Goal: Book appointment/travel/reservation

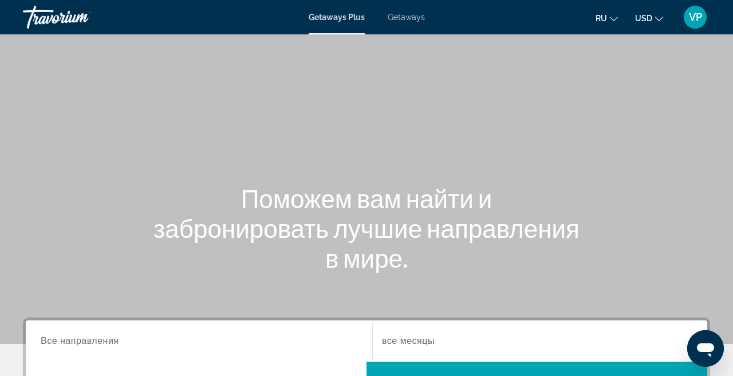
click at [413, 20] on span "Getaways" at bounding box center [406, 17] width 37 height 9
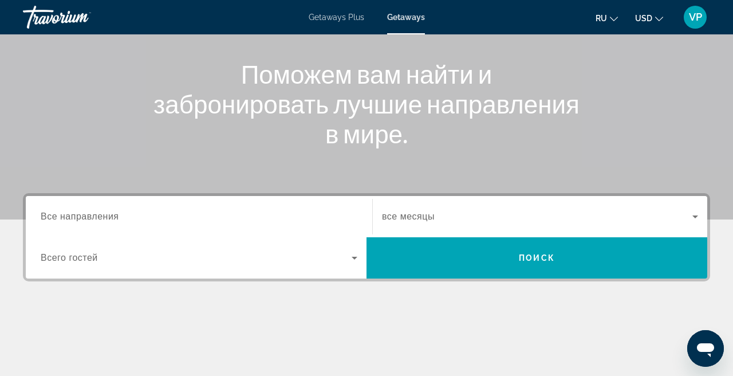
click at [129, 211] on input "Destination Все направления" at bounding box center [199, 217] width 317 height 14
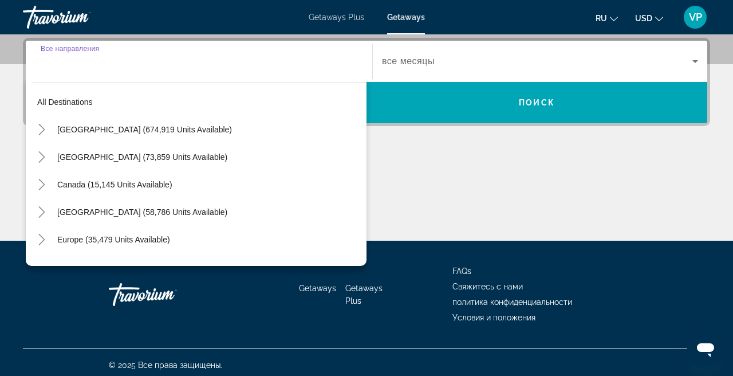
scroll to position [280, 0]
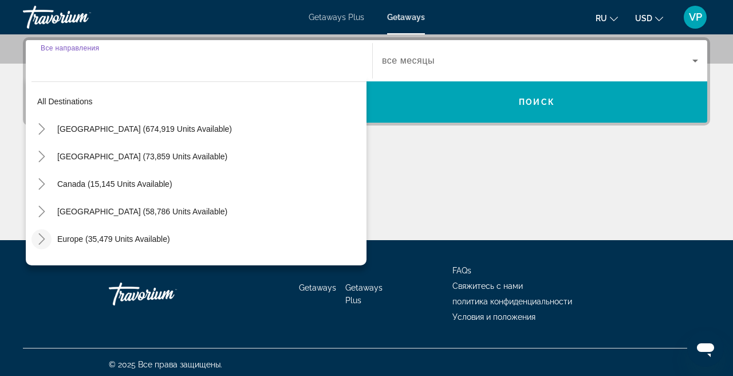
click at [42, 238] on icon "Toggle Europe (35,479 units available)" at bounding box center [41, 238] width 11 height 11
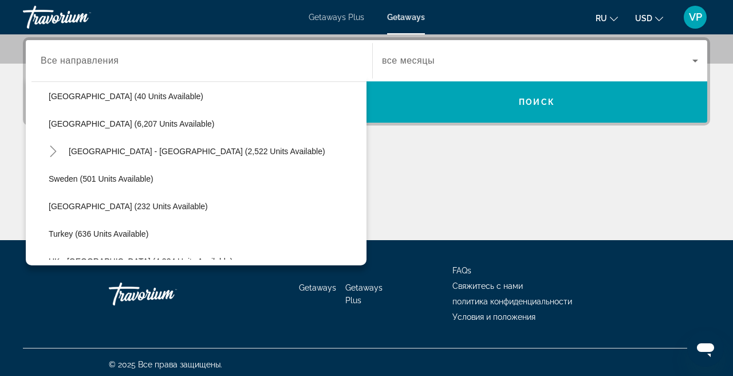
scroll to position [613, 0]
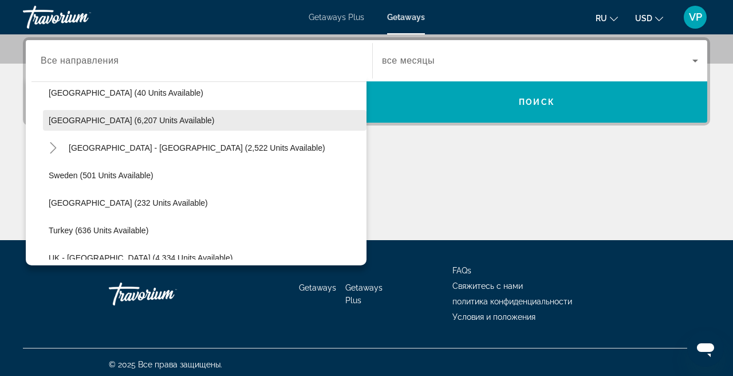
click at [98, 113] on span "Search widget" at bounding box center [204, 119] width 323 height 27
type input "**********"
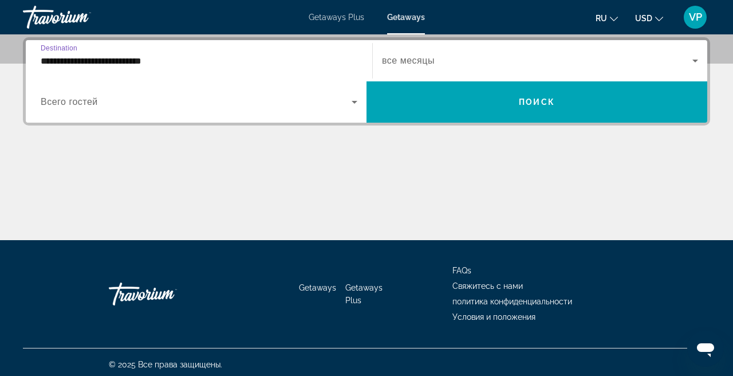
click at [480, 53] on div "Search widget" at bounding box center [540, 61] width 316 height 32
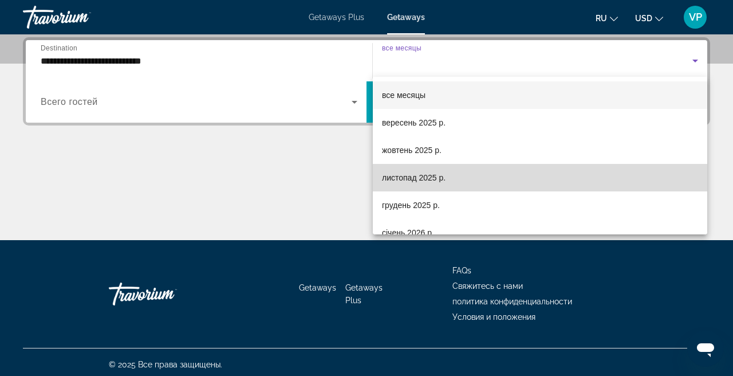
click at [436, 180] on span "листопад 2025 р." at bounding box center [414, 178] width 64 height 14
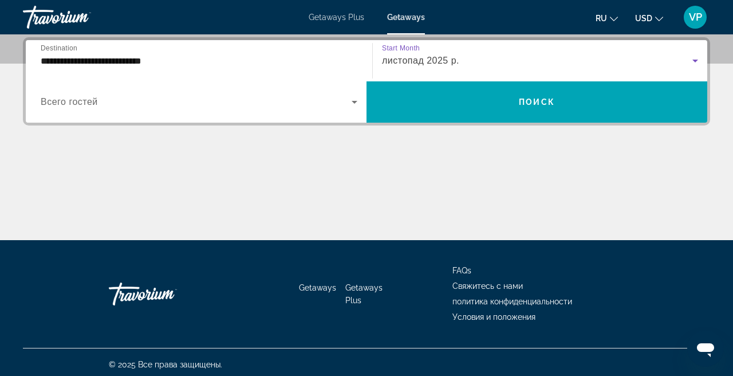
click at [238, 104] on span "Search widget" at bounding box center [196, 102] width 311 height 14
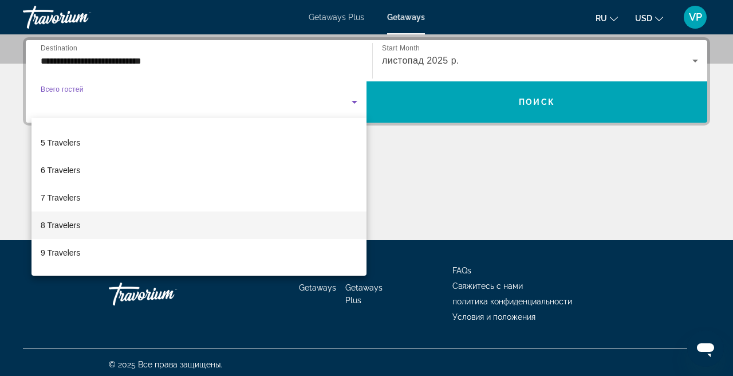
scroll to position [103, 0]
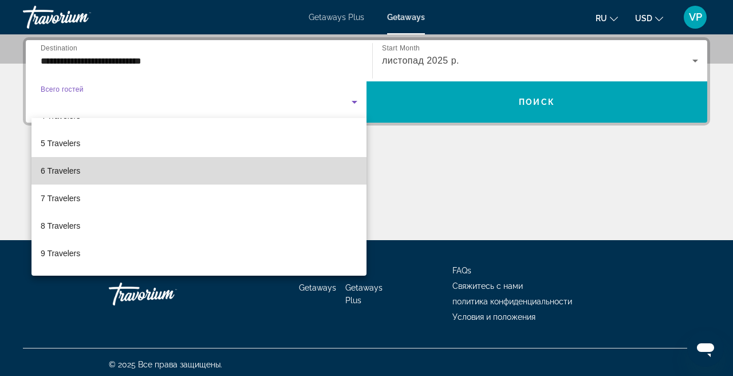
click at [128, 179] on mat-option "6 Travelers" at bounding box center [198, 170] width 335 height 27
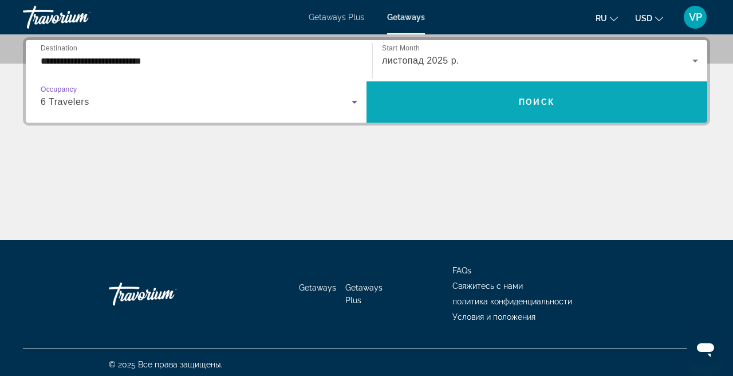
click at [464, 88] on span "Search widget" at bounding box center [536, 101] width 341 height 41
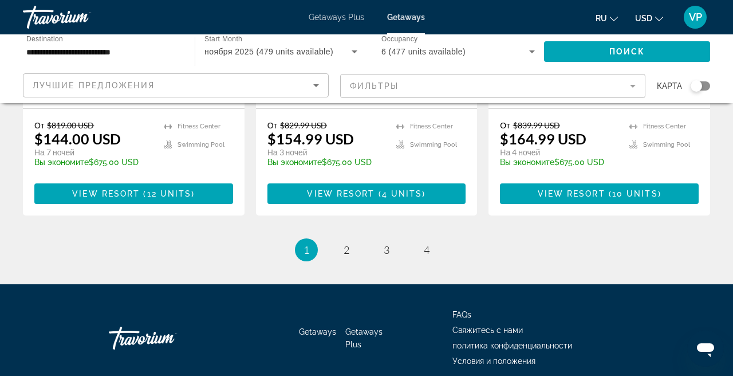
scroll to position [1528, 0]
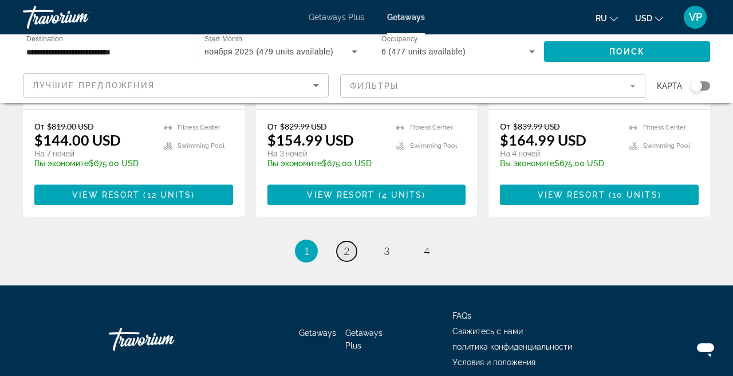
click at [342, 241] on link "page 2" at bounding box center [347, 251] width 20 height 20
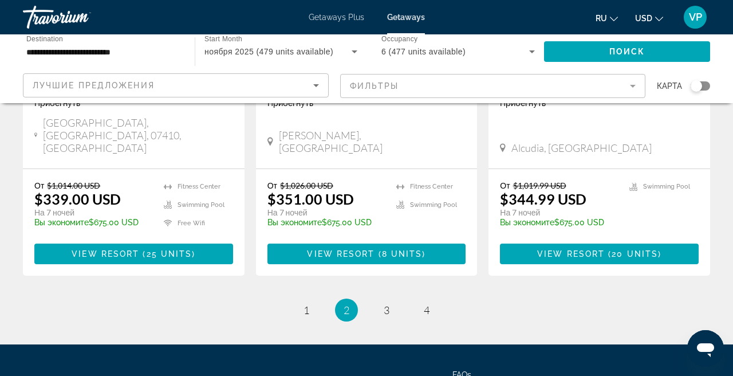
scroll to position [1563, 0]
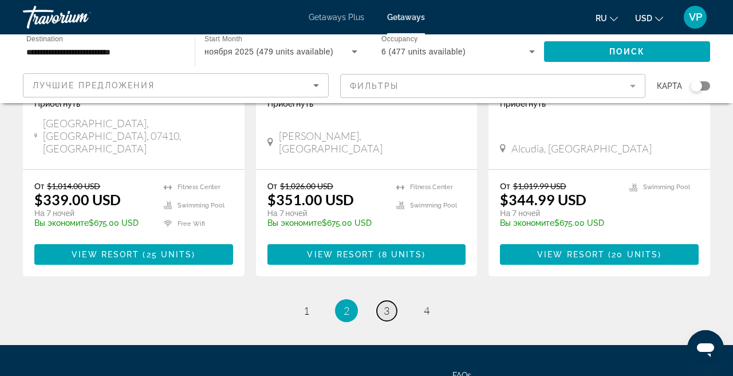
click at [385, 304] on span "3" at bounding box center [387, 310] width 6 height 13
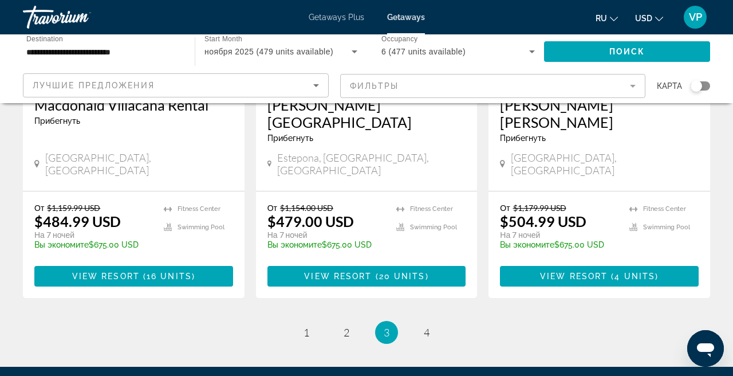
scroll to position [1530, 0]
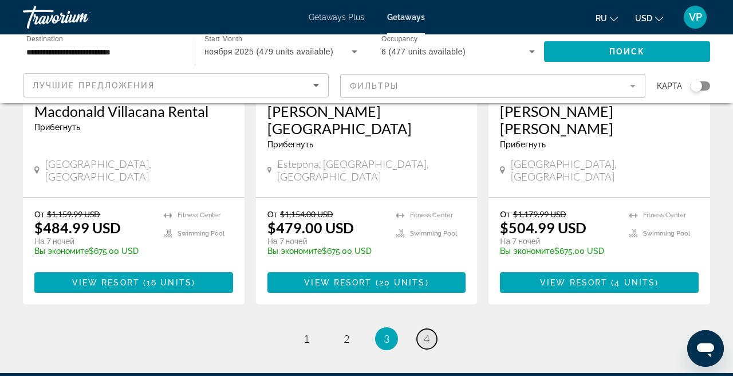
click at [428, 332] on span "4" at bounding box center [427, 338] width 6 height 13
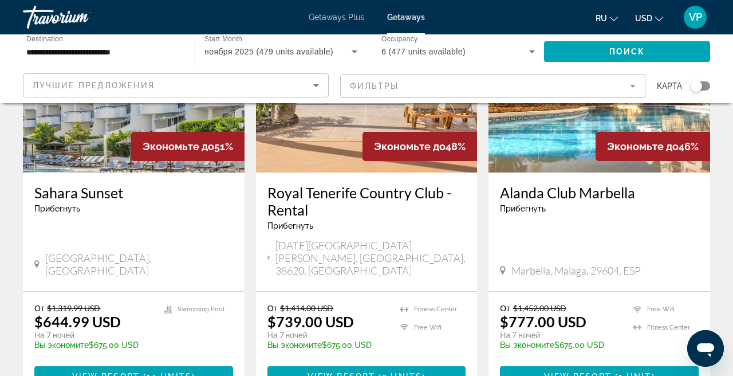
scroll to position [1075, 0]
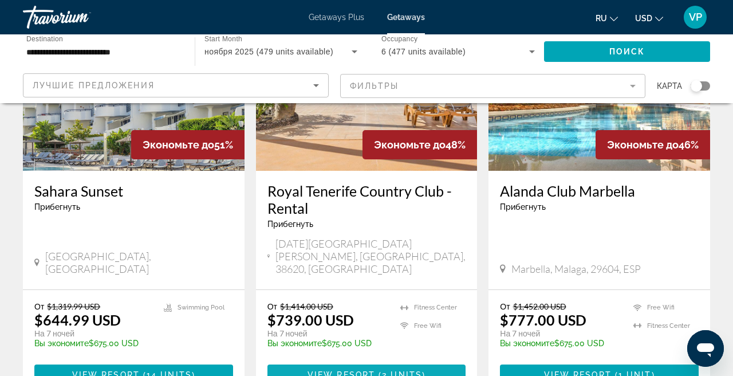
click at [378, 370] on span "Main content" at bounding box center [376, 374] width 3 height 9
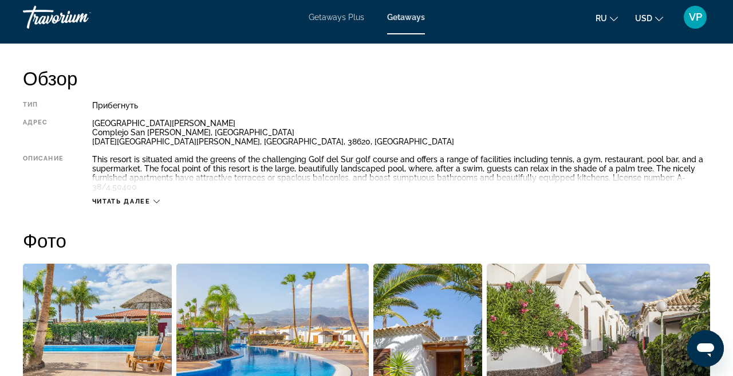
scroll to position [519, 0]
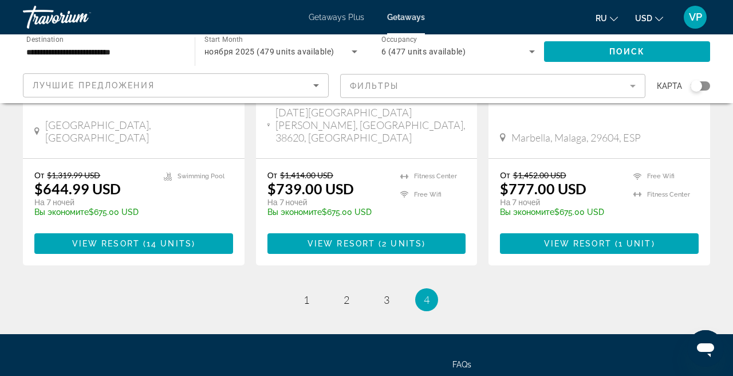
scroll to position [1203, 0]
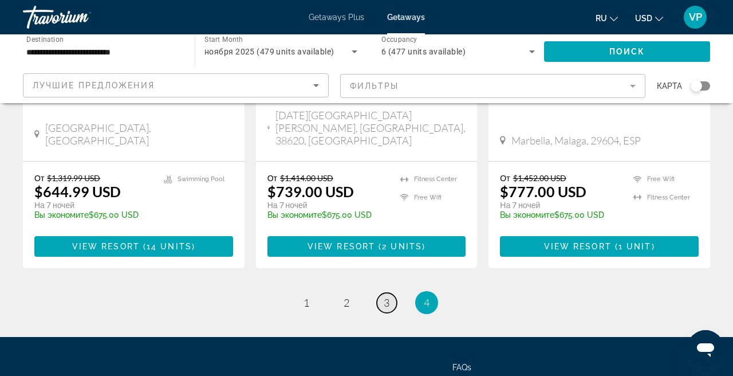
click at [387, 296] on span "3" at bounding box center [387, 302] width 6 height 13
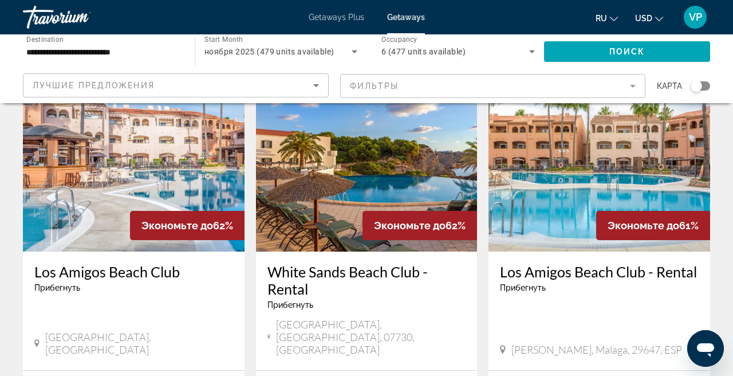
scroll to position [887, 0]
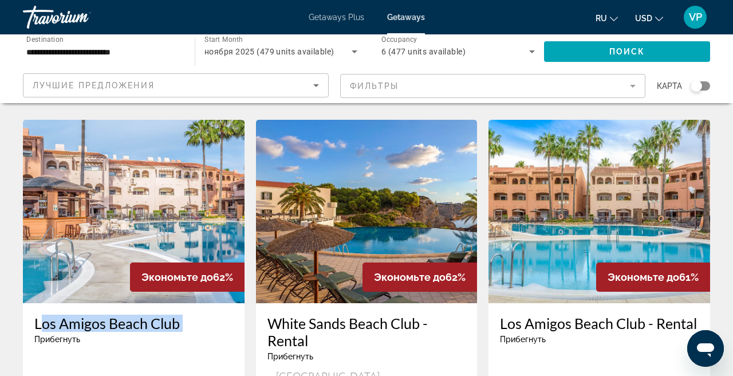
drag, startPoint x: 28, startPoint y: 264, endPoint x: 191, endPoint y: 282, distance: 164.1
click at [191, 303] on div "Los Amigos Beach Club Прибегнуть - Это курорт только для взрослых [GEOGRAPHIC_D…" at bounding box center [134, 362] width 222 height 118
copy h3 "Los Amigos Beach Club"
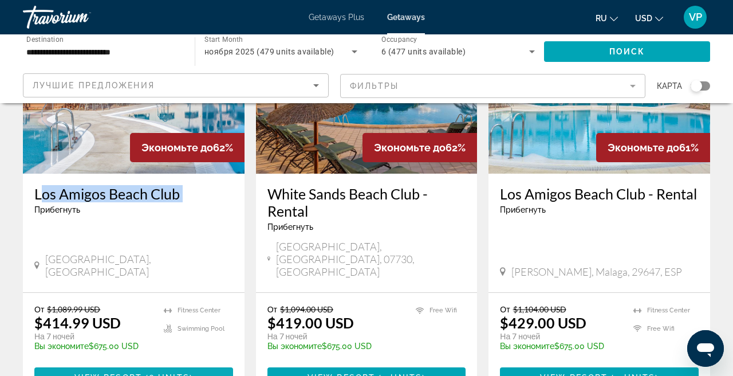
scroll to position [1023, 0]
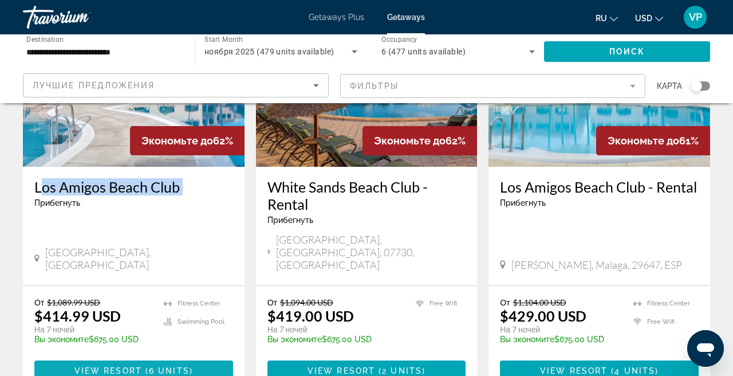
click at [159, 366] on span "6 units" at bounding box center [169, 370] width 41 height 9
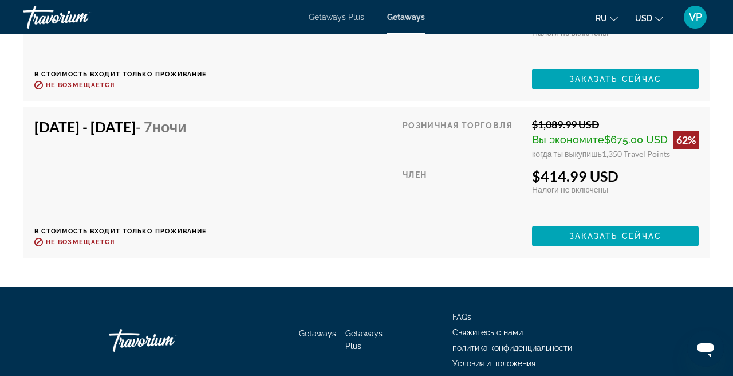
scroll to position [2684, 0]
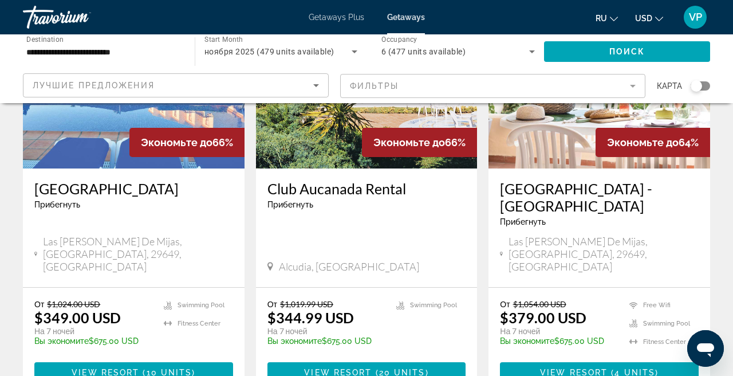
scroll to position [159, 0]
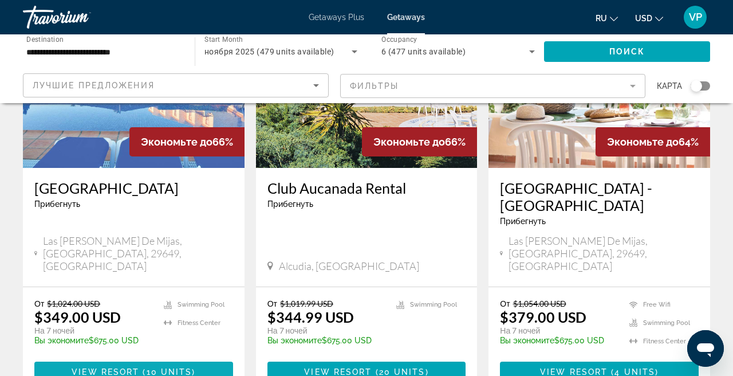
click at [139, 367] on span "View Resort" at bounding box center [106, 371] width 68 height 9
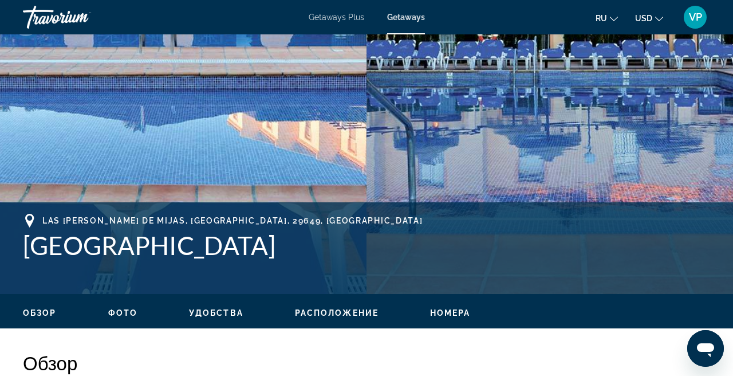
scroll to position [324, 0]
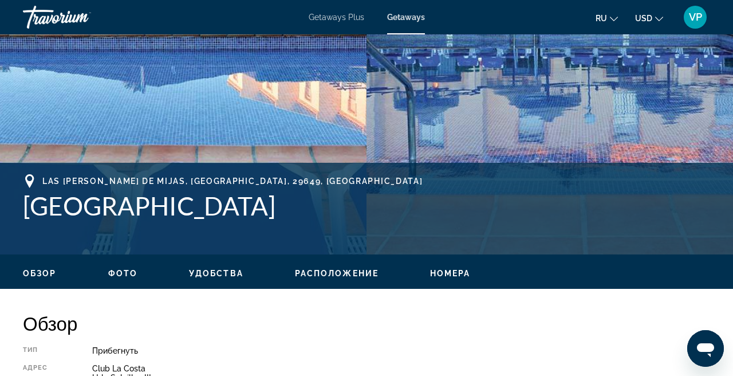
drag, startPoint x: 26, startPoint y: 204, endPoint x: 454, endPoint y: 236, distance: 428.8
click at [454, 236] on div "[GEOGRAPHIC_DATA][PERSON_NAME], [GEOGRAPHIC_DATA]" at bounding box center [366, 208] width 687 height 69
copy h1 "[GEOGRAPHIC_DATA]"
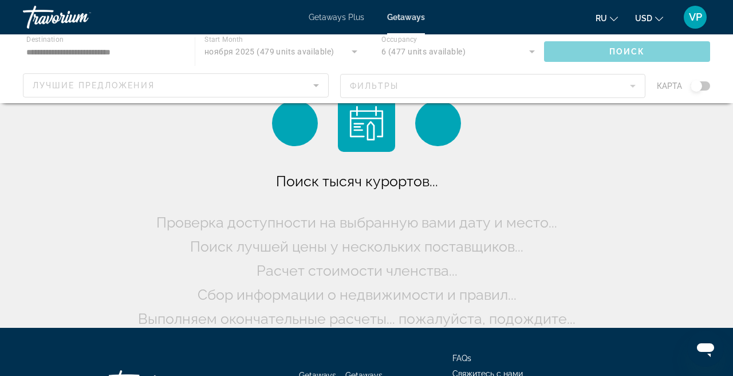
click at [334, 17] on span "Getaways Plus" at bounding box center [337, 17] width 56 height 9
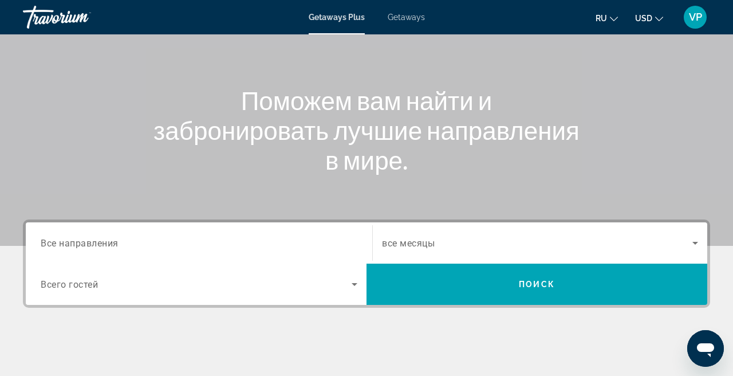
scroll to position [185, 0]
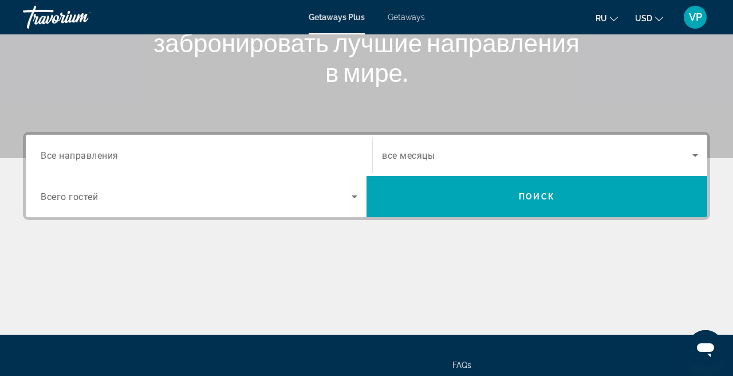
click at [196, 139] on div "Search widget" at bounding box center [199, 155] width 317 height 33
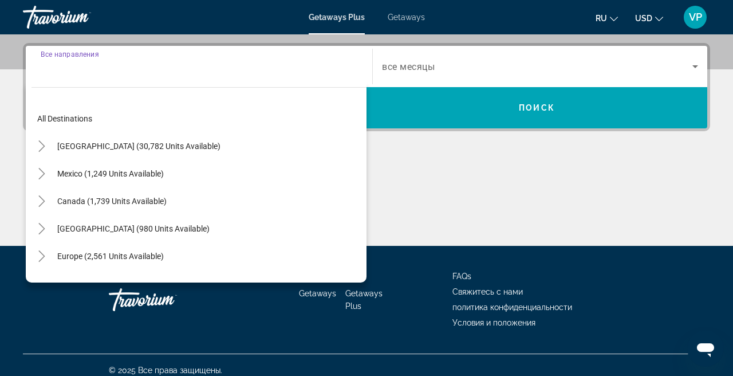
scroll to position [280, 0]
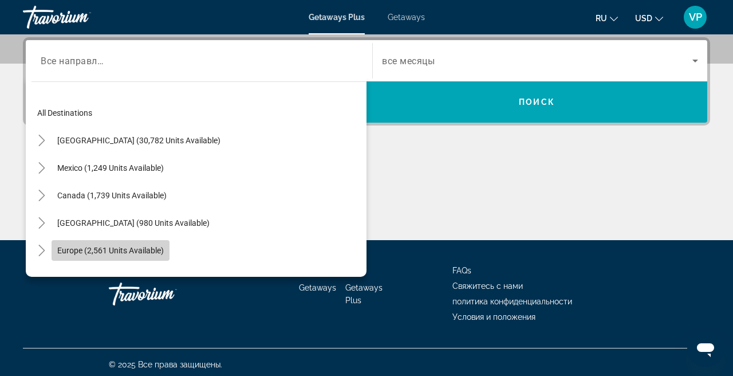
click at [63, 243] on span "Search widget" at bounding box center [111, 249] width 118 height 27
type input "**********"
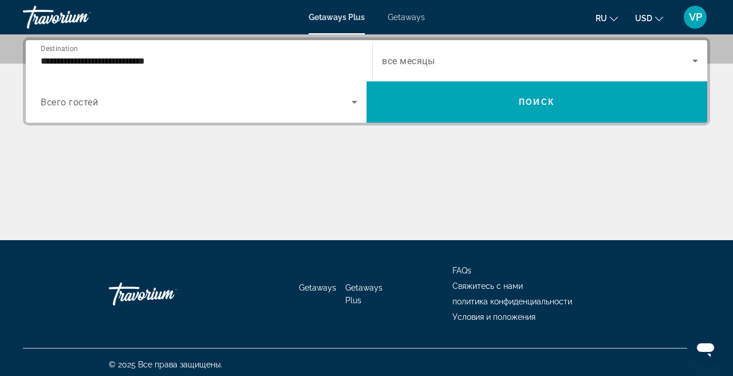
click at [409, 62] on span "все месяцы" at bounding box center [408, 61] width 53 height 11
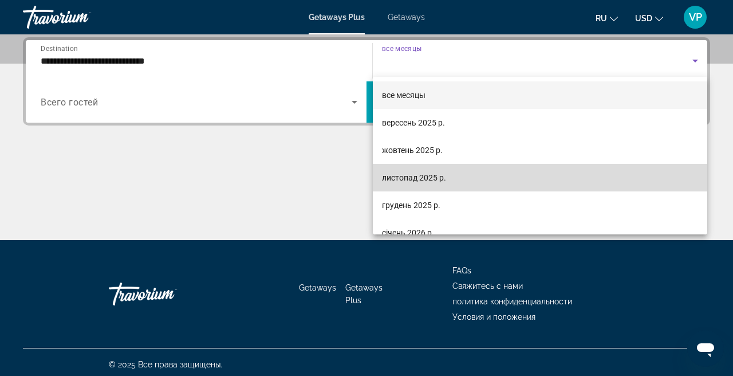
click at [411, 179] on span "листопад 2025 р." at bounding box center [414, 178] width 64 height 14
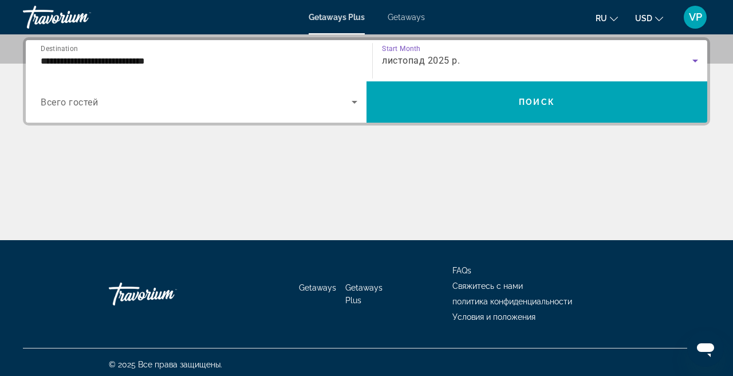
click at [250, 105] on span "Search widget" at bounding box center [196, 102] width 311 height 14
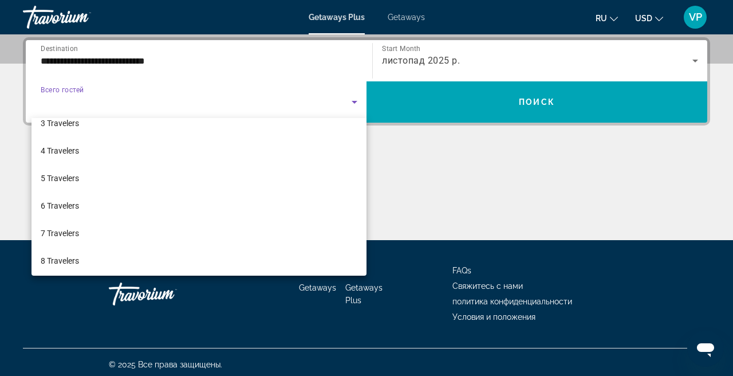
scroll to position [69, 0]
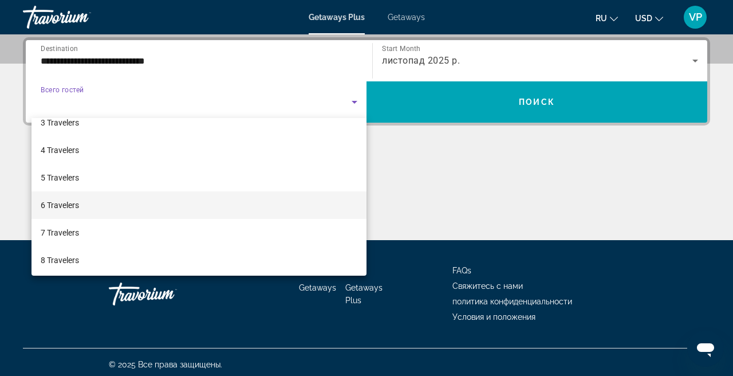
click at [142, 205] on mat-option "6 Travelers" at bounding box center [198, 204] width 335 height 27
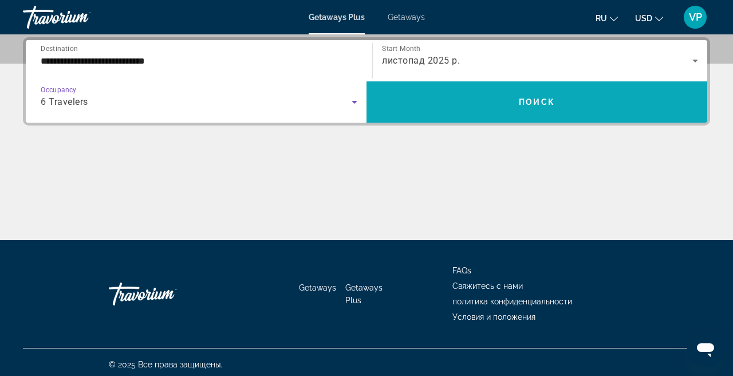
click at [440, 110] on span "Search widget" at bounding box center [536, 101] width 341 height 27
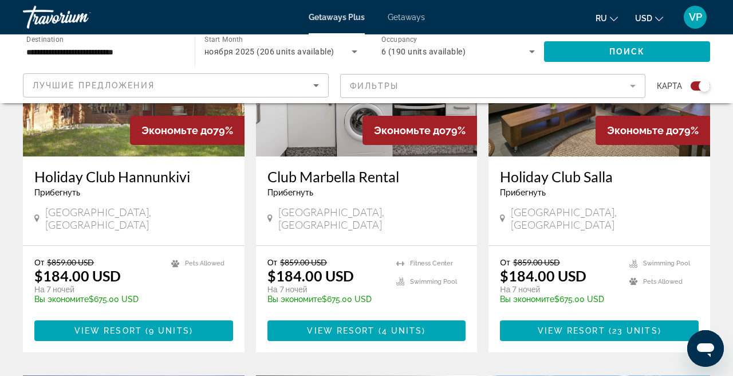
scroll to position [527, 0]
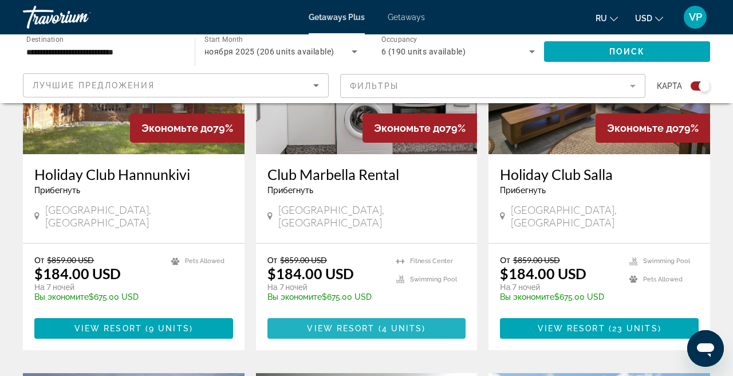
click at [432, 317] on span "Main content" at bounding box center [366, 327] width 199 height 27
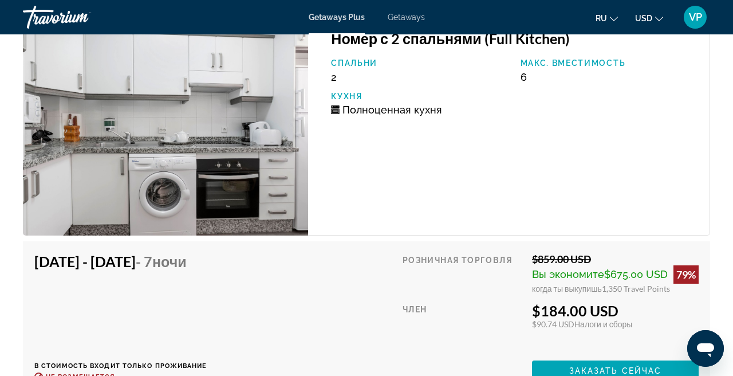
scroll to position [2135, 0]
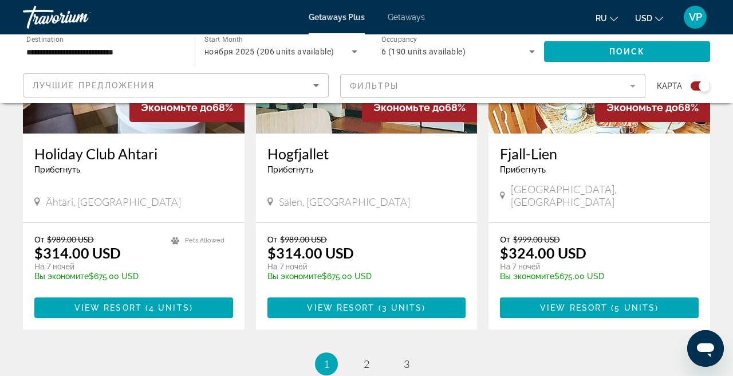
scroll to position [1759, 0]
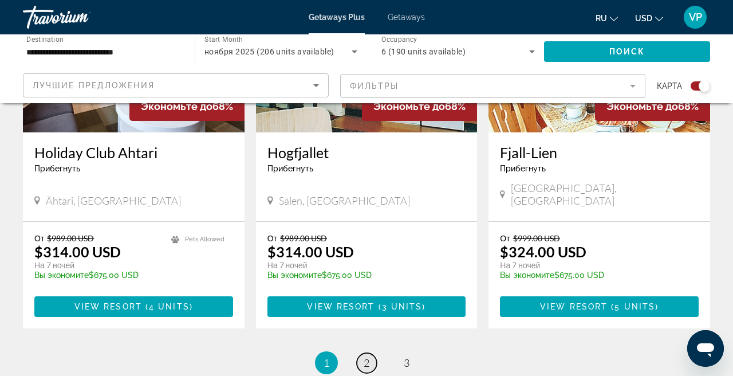
click at [367, 356] on span "2" at bounding box center [366, 362] width 6 height 13
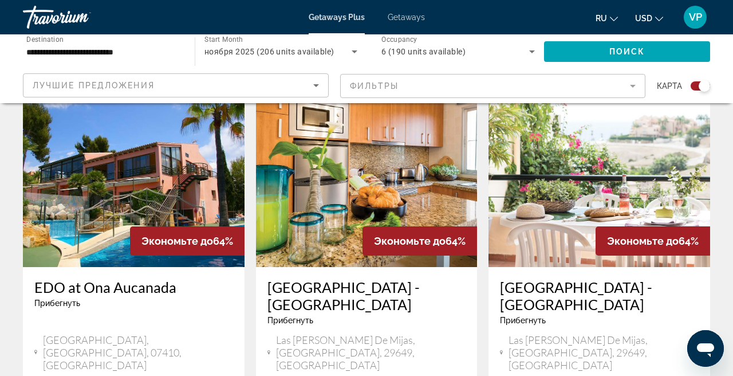
scroll to position [1689, 0]
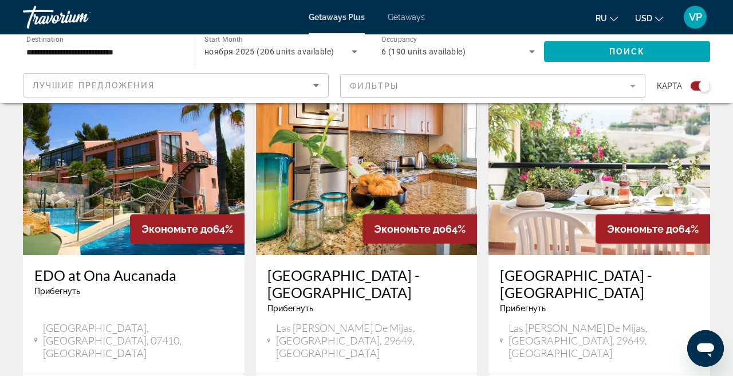
click at [168, 223] on span "Экономьте до" at bounding box center [177, 229] width 72 height 12
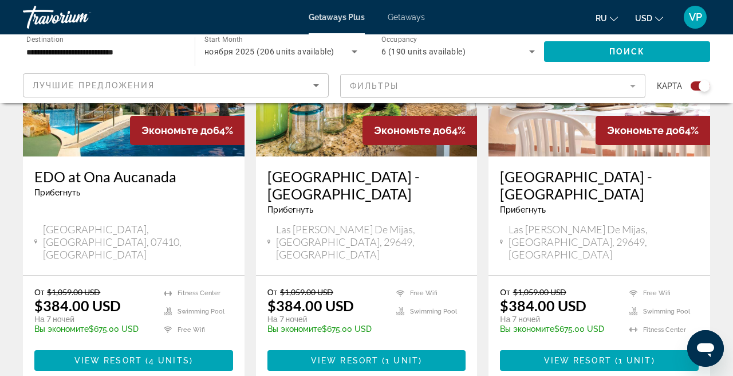
scroll to position [1800, 0]
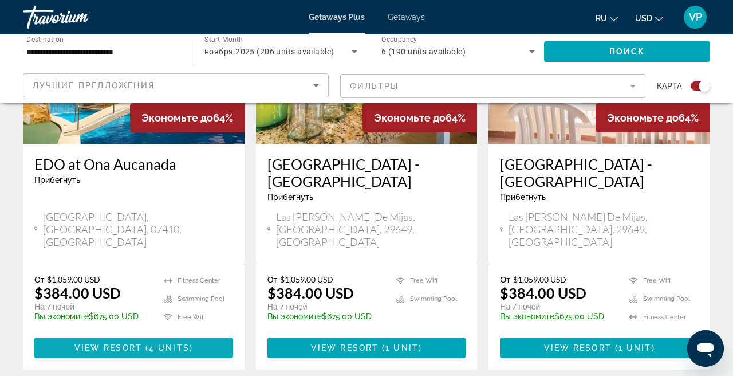
click at [128, 343] on span "View Resort" at bounding box center [108, 347] width 68 height 9
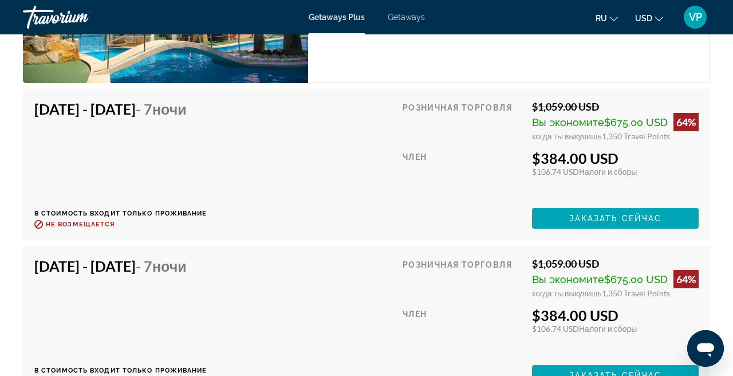
scroll to position [2288, 0]
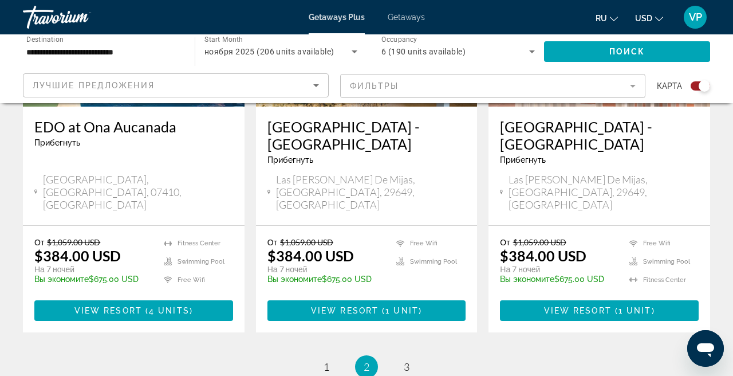
scroll to position [1866, 0]
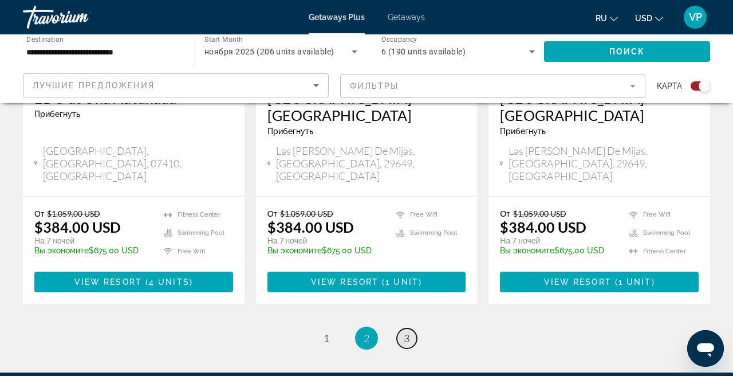
click at [405, 331] on span "3" at bounding box center [407, 337] width 6 height 13
